Goal: Transaction & Acquisition: Purchase product/service

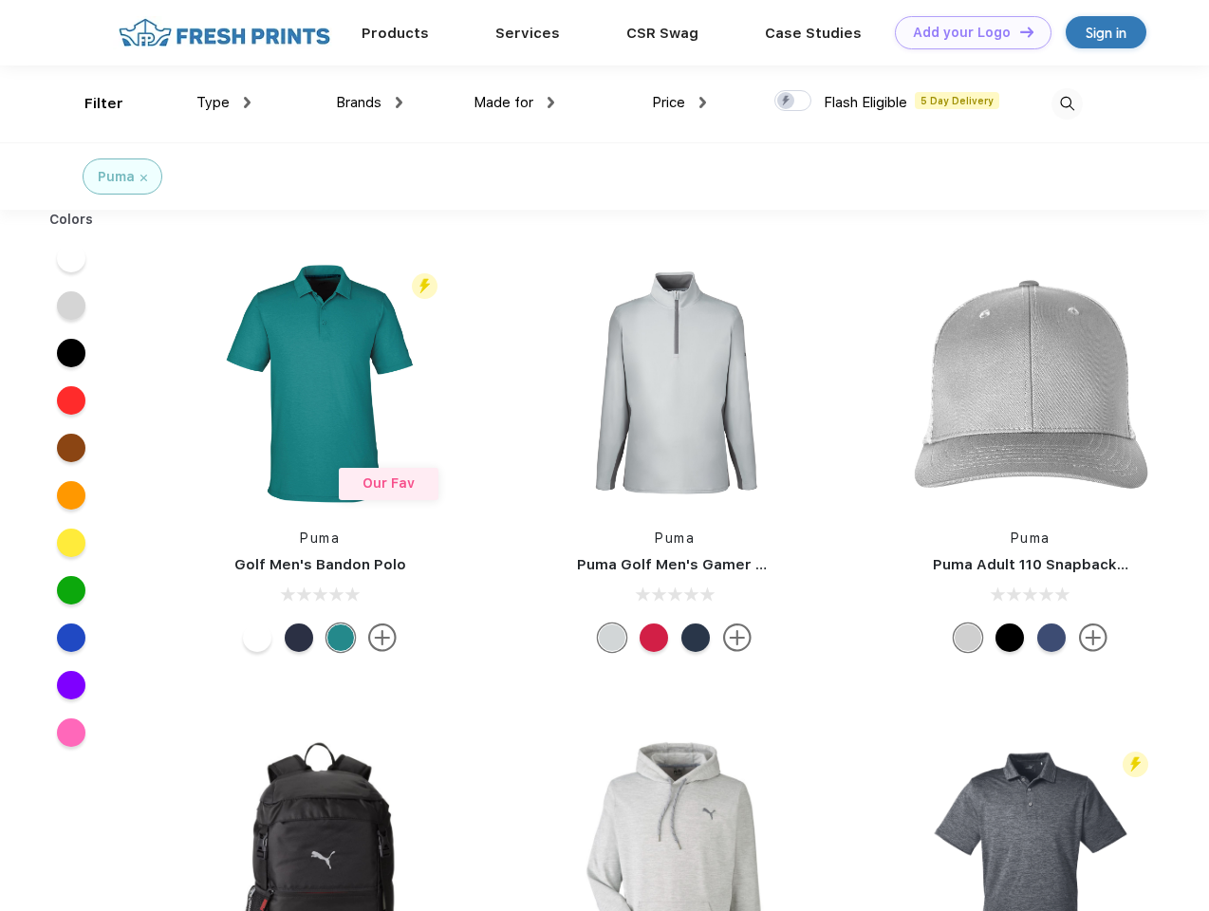
scroll to position [1, 0]
click at [966, 32] on link "Add your Logo Design Tool" at bounding box center [973, 32] width 157 height 33
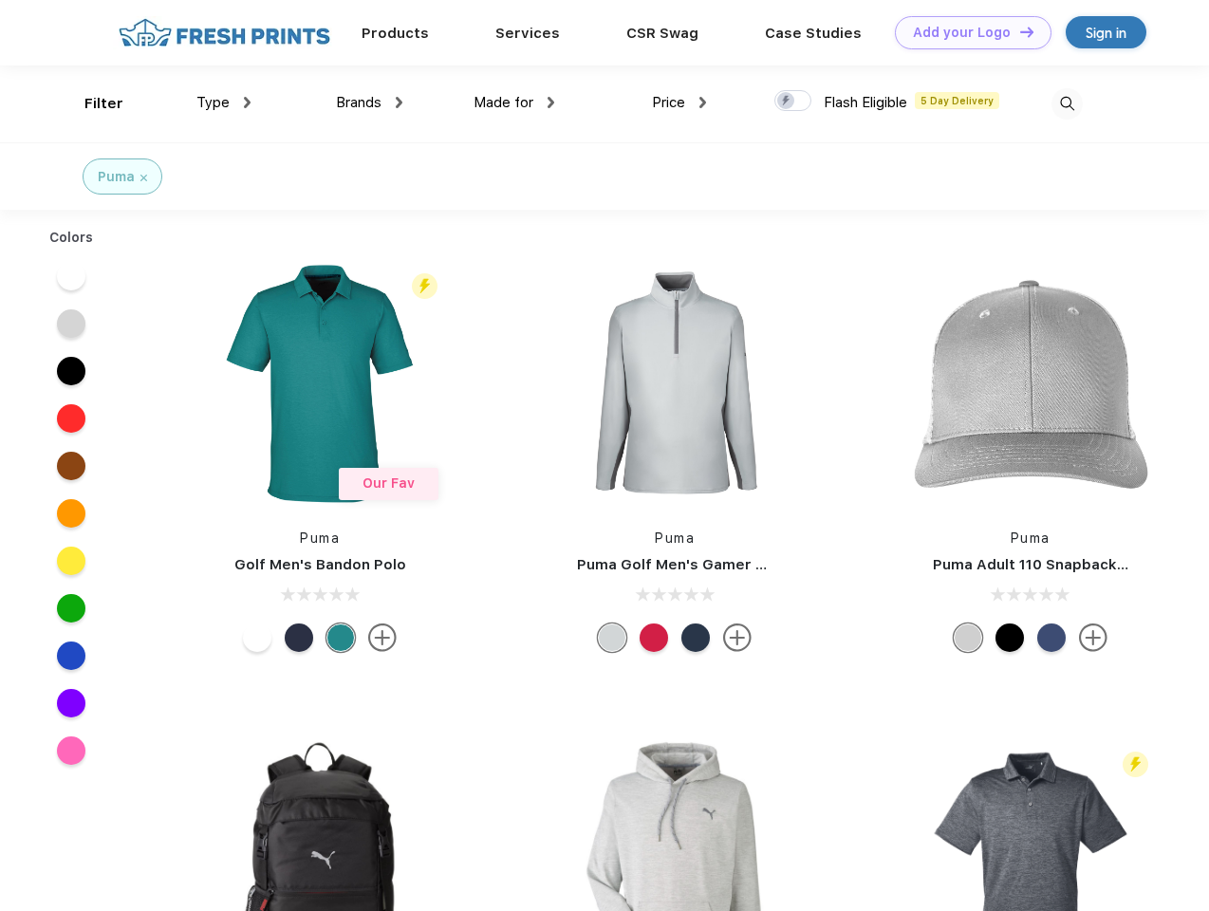
click at [0, 0] on div "Design Tool" at bounding box center [0, 0] width 0 height 0
click at [1018, 31] on link "Add your Logo Design Tool" at bounding box center [973, 32] width 157 height 33
click at [91, 103] on div "Filter" at bounding box center [103, 104] width 39 height 22
click at [224, 103] on span "Type" at bounding box center [212, 102] width 33 height 17
click at [369, 103] on span "Brands" at bounding box center [359, 102] width 46 height 17
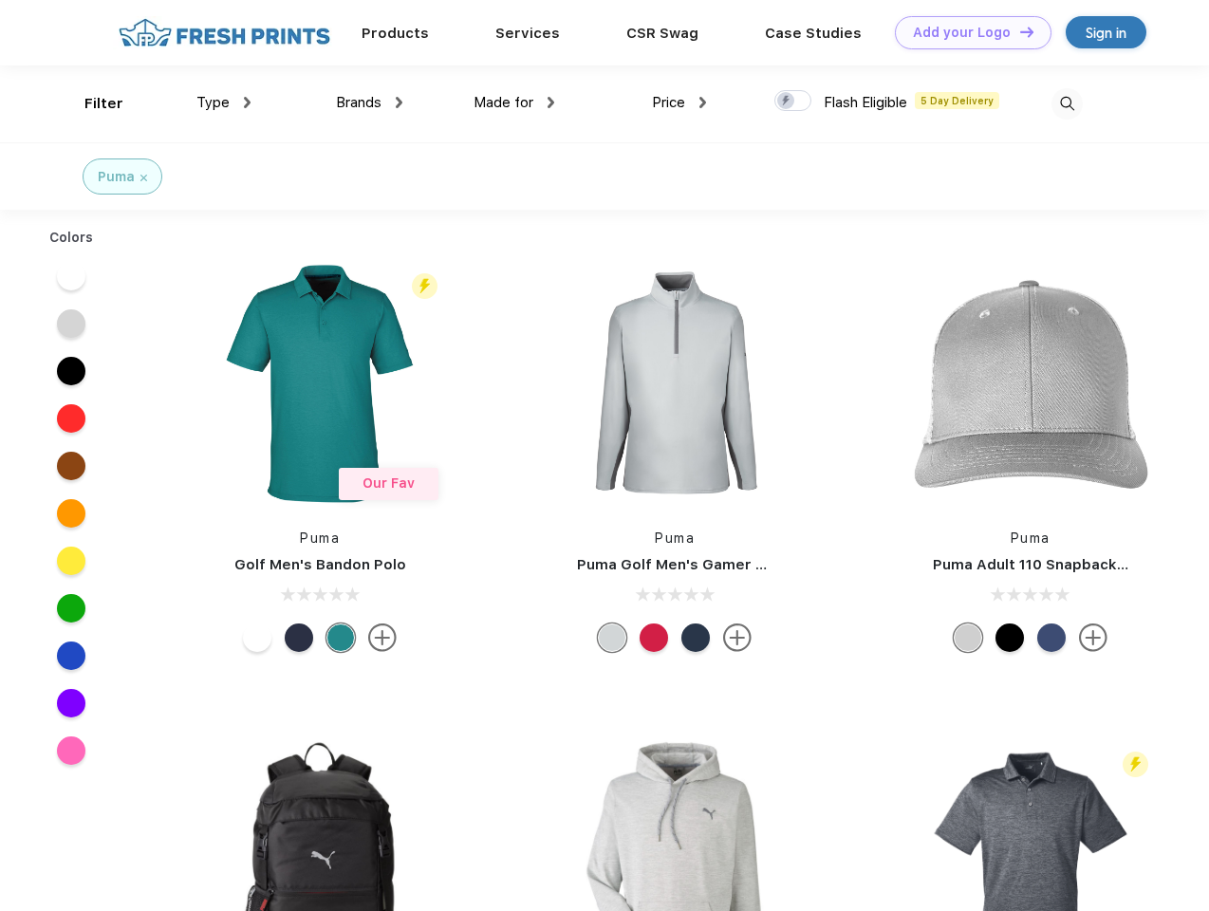
click at [514, 103] on span "Made for" at bounding box center [504, 102] width 60 height 17
click at [680, 103] on span "Price" at bounding box center [668, 102] width 33 height 17
click at [794, 102] on div at bounding box center [793, 100] width 37 height 21
click at [787, 102] on input "checkbox" at bounding box center [781, 95] width 12 height 12
click at [1067, 103] on img at bounding box center [1067, 103] width 31 height 31
